Goal: Answer question/provide support

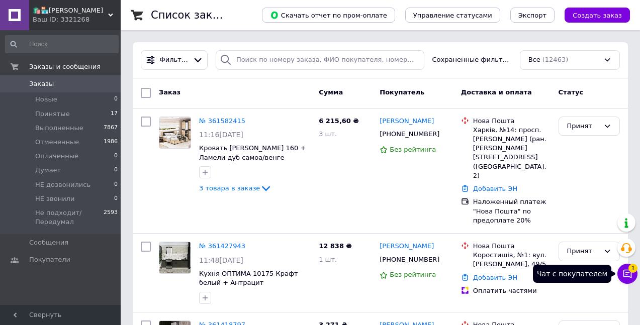
click at [623, 270] on icon at bounding box center [627, 274] width 10 height 10
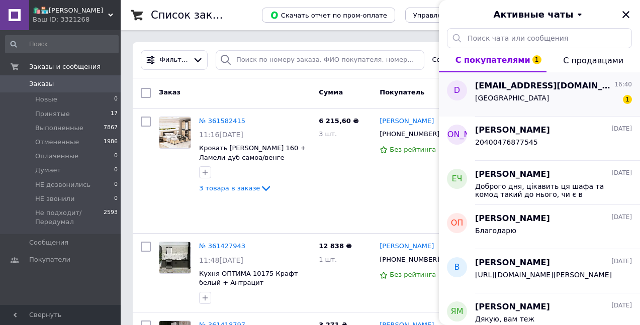
click at [530, 97] on div "Київ 1" at bounding box center [553, 100] width 157 height 16
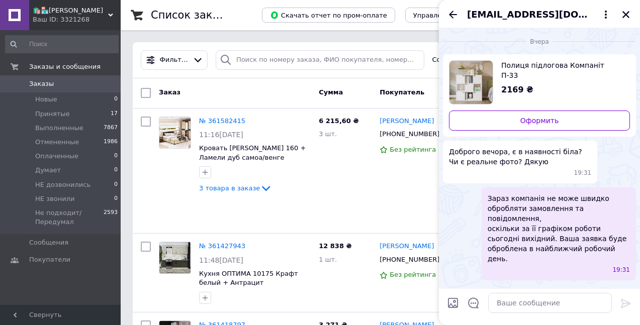
scroll to position [114, 0]
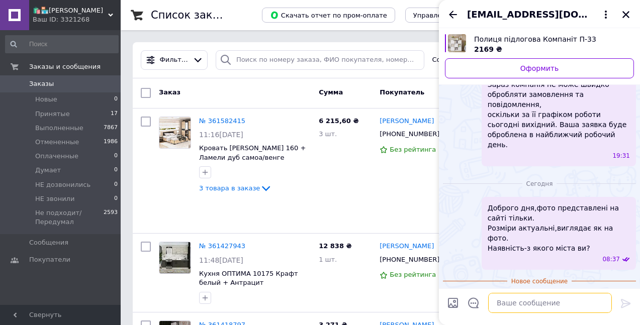
click at [529, 304] on textarea at bounding box center [550, 303] width 124 height 20
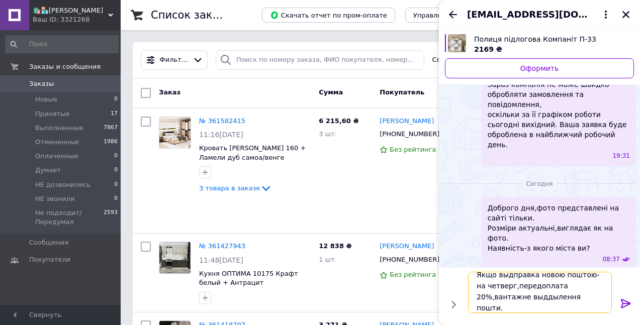
scroll to position [1, 0]
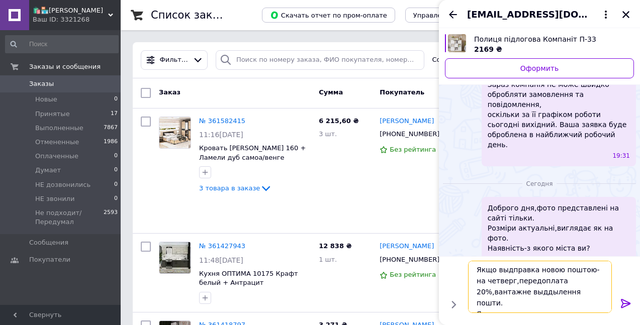
click at [506, 268] on textarea "Якщо выдправка новою поштою-на четверг,передоплата 20%,вантажне выддылення пошт…" at bounding box center [540, 287] width 144 height 52
click at [486, 292] on textarea "Якщо відправка новою поштою-на четверг,передоплата 20%,вантажне выддылення пошт…" at bounding box center [540, 287] width 144 height 52
click at [492, 292] on textarea "Якщо відправка новою поштою-на четверг,передоплата 20%,вантажне віддылення пошт…" at bounding box center [540, 287] width 144 height 52
click at [549, 302] on textarea "Якщо відправка новою поштою-на четверг,передоплата 20%,вантажне відділення пошт…" at bounding box center [540, 287] width 144 height 52
click at [577, 303] on textarea "Якщо відправка новою поштою-на четверг,передоплата 20%,вантажне відділення пошт…" at bounding box center [540, 287] width 144 height 52
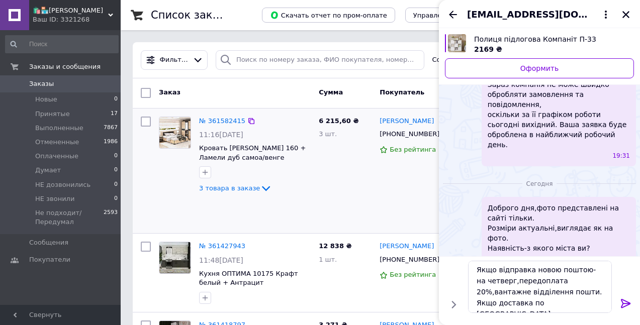
click at [403, 197] on div "Денис Колянда +380636639928 Без рейтинга" at bounding box center [415, 171] width 81 height 117
click at [573, 303] on textarea "Якщо відправка новою поштою-на четверг,передоплата 20%,вантажне відділення пошт…" at bounding box center [540, 287] width 144 height 52
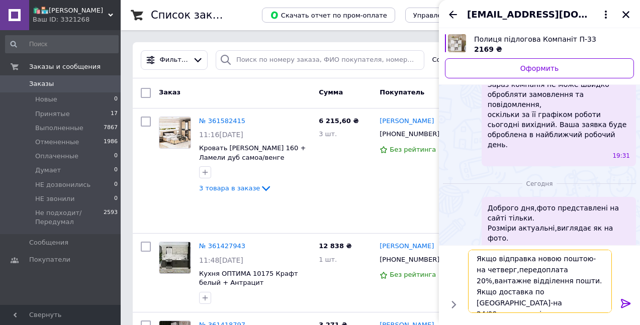
type textarea "Якщо відправка новою поштою-на четверг,передоплата 20%,вантажне відділення пошт…"
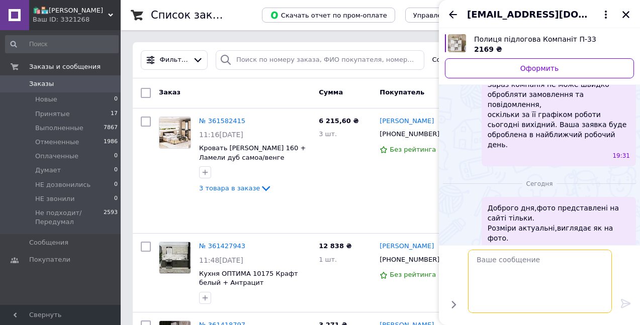
scroll to position [147, 0]
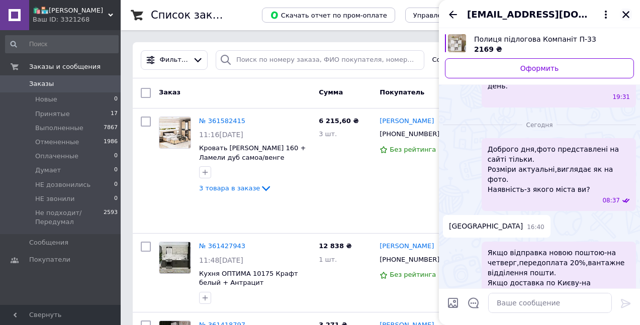
click at [628, 17] on icon "Закрыть" at bounding box center [625, 14] width 7 height 7
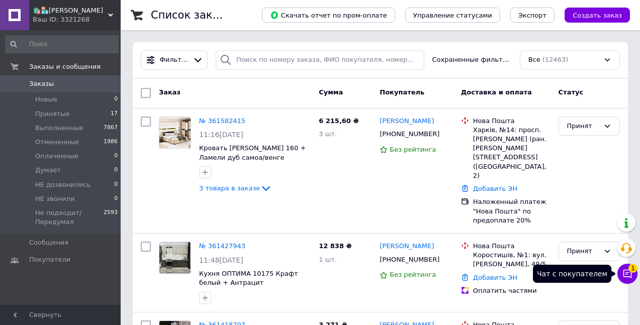
click at [627, 273] on icon at bounding box center [627, 274] width 10 height 10
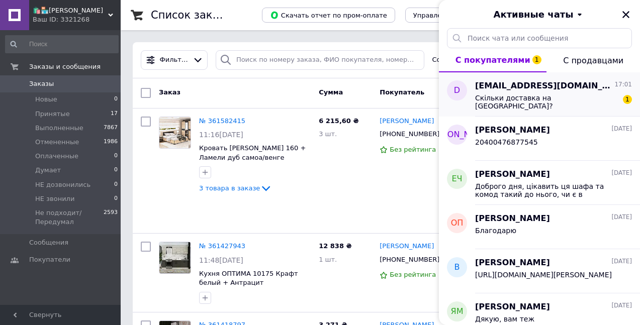
click at [511, 79] on div "dziuba.i@ukr.net 17:01 Скільки доставка на Софіївську Блощагівку? 1" at bounding box center [557, 94] width 165 height 44
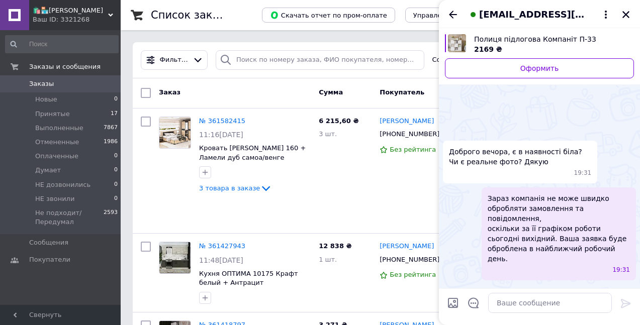
scroll to position [228, 0]
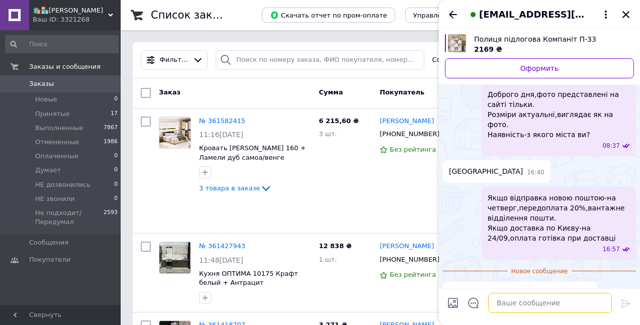
click at [510, 306] on textarea at bounding box center [550, 303] width 124 height 20
type textarea "650 грн"
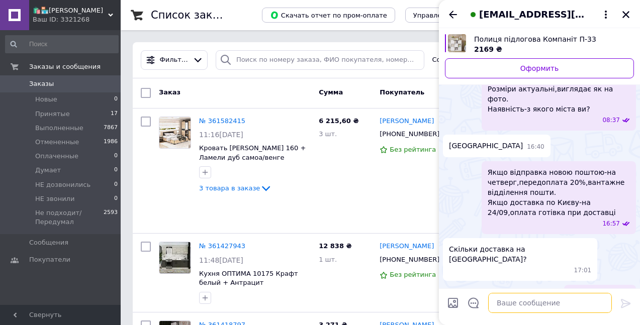
scroll to position [211, 0]
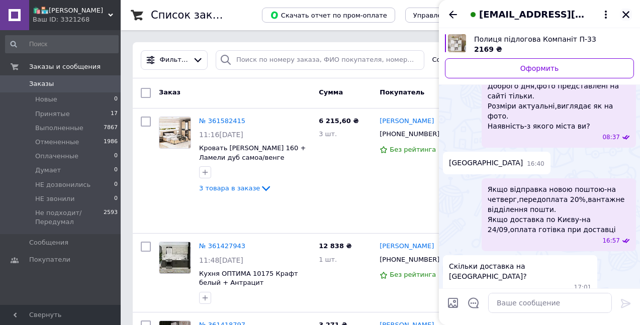
click at [628, 12] on icon "Закрыть" at bounding box center [625, 14] width 7 height 7
